Goal: Transaction & Acquisition: Subscribe to service/newsletter

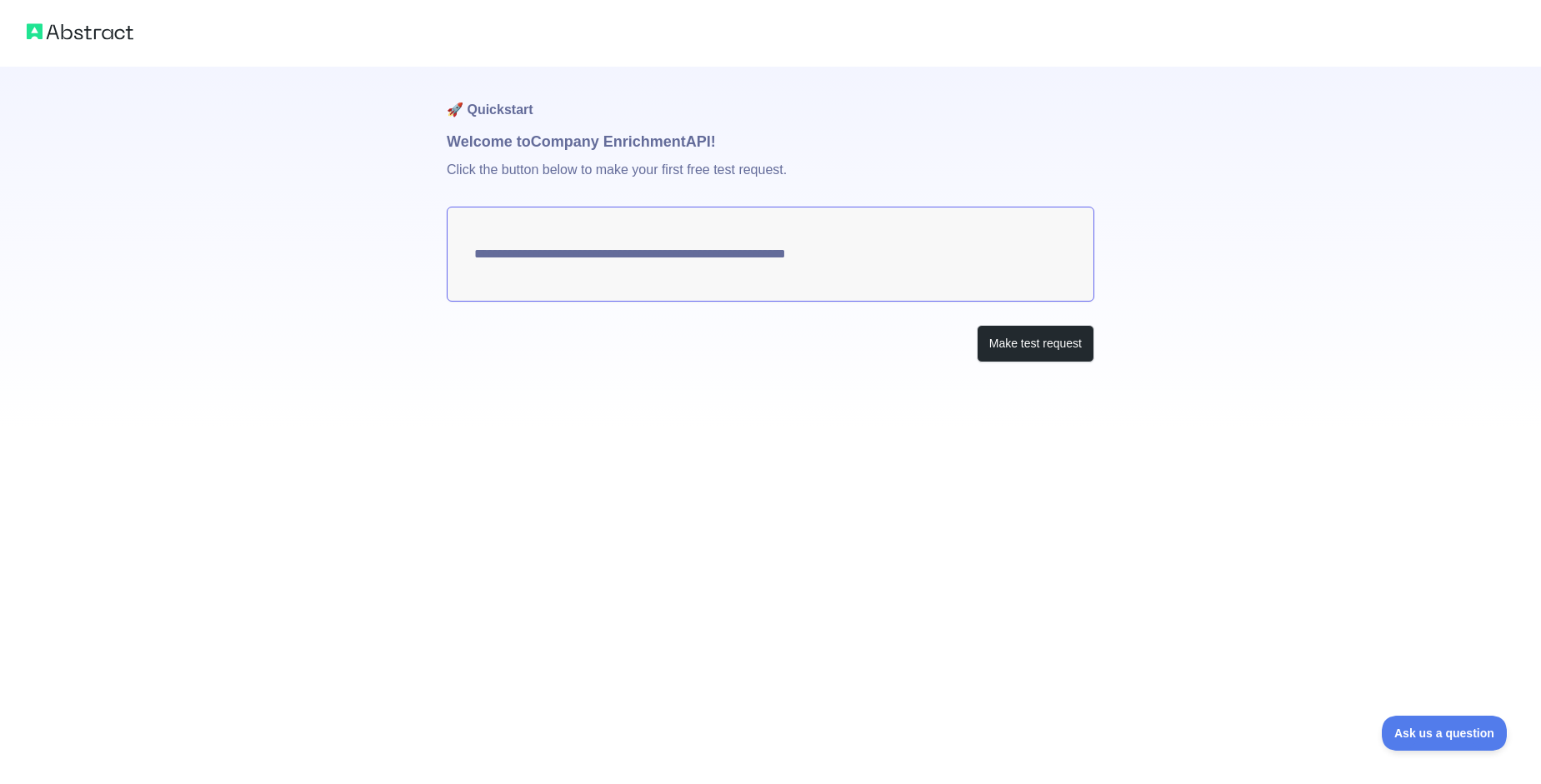
click at [89, 30] on img at bounding box center [80, 32] width 107 height 23
click at [1032, 346] on button "Make test request" at bounding box center [1036, 344] width 118 height 38
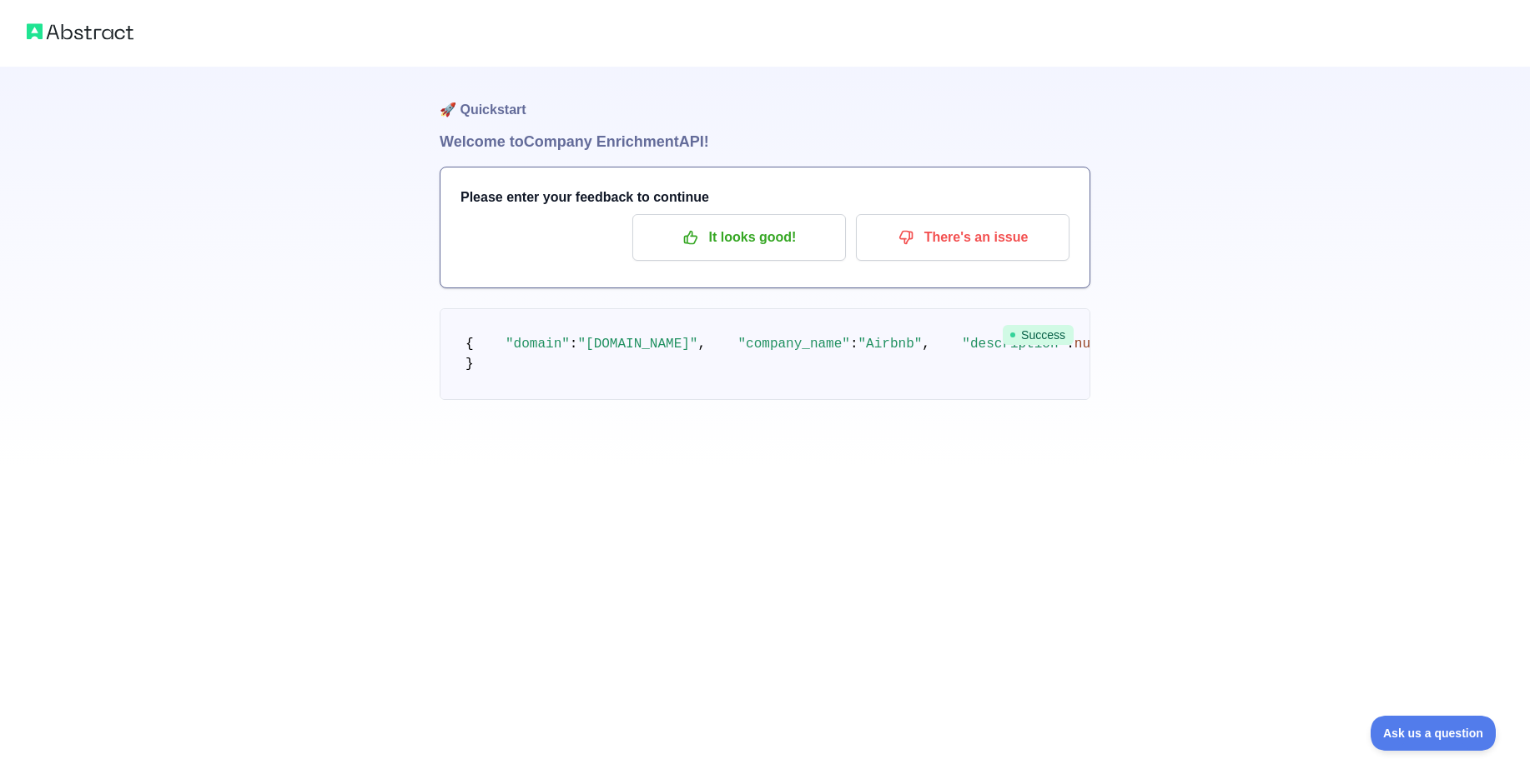
scroll to position [84, 0]
click at [761, 223] on p "It looks good!" at bounding box center [739, 237] width 189 height 28
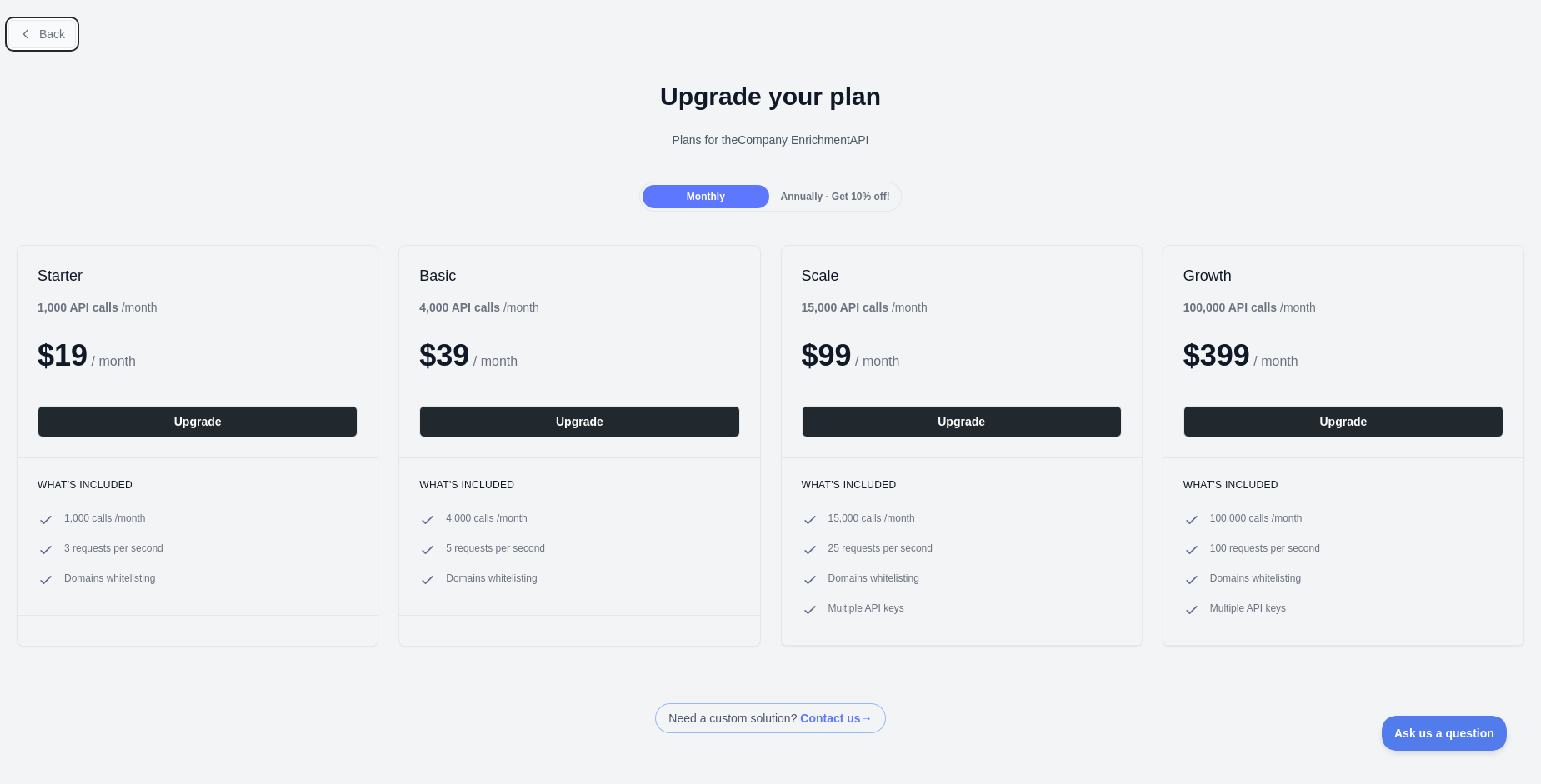
click at [53, 31] on span "Back" at bounding box center [51, 34] width 26 height 14
